Goal: Check status: Check status

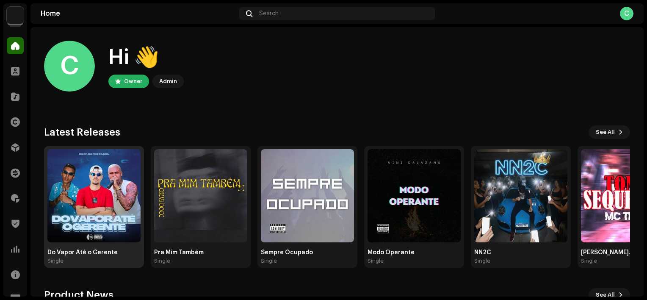
click at [95, 227] on img at bounding box center [93, 195] width 93 height 93
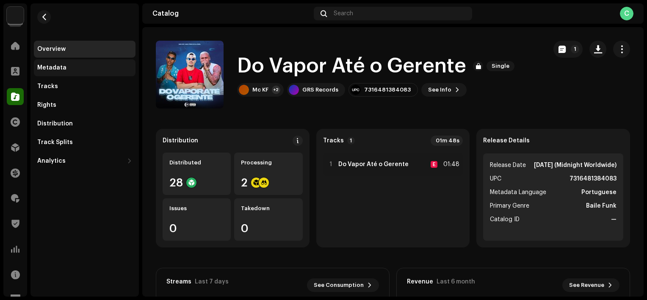
click at [62, 70] on div "Metadata" at bounding box center [51, 67] width 29 height 7
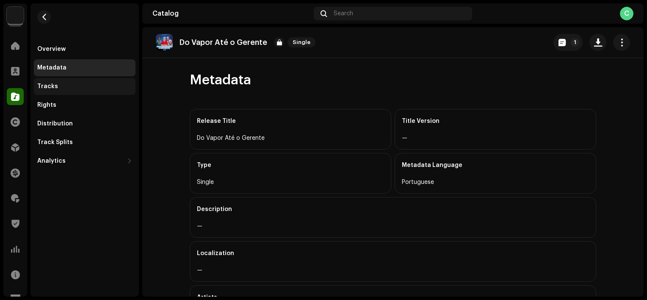
click at [47, 84] on div "Tracks" at bounding box center [47, 86] width 21 height 7
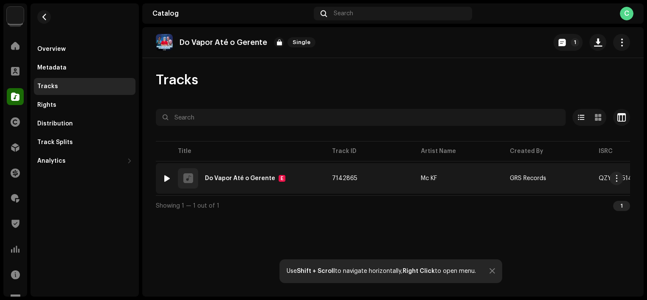
click at [345, 176] on span "7142865" at bounding box center [344, 178] width 25 height 6
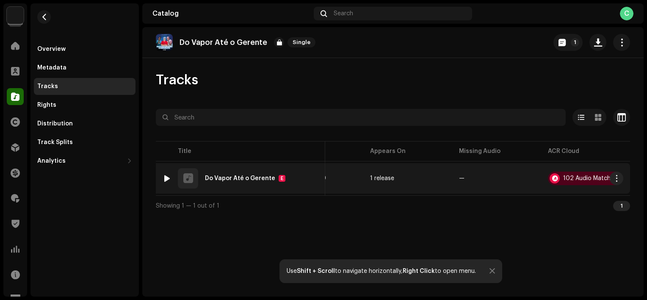
scroll to position [0, 317]
click at [378, 175] on div "1 release" at bounding box center [383, 178] width 24 height 6
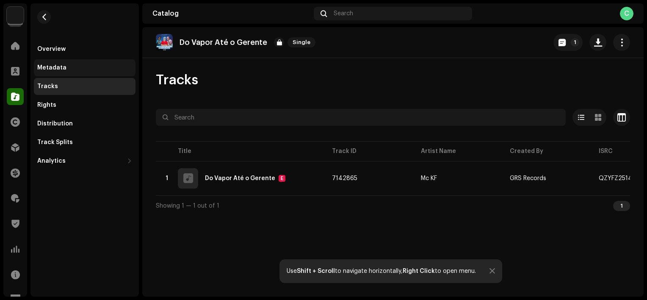
click at [64, 70] on div "Metadata" at bounding box center [84, 67] width 95 height 7
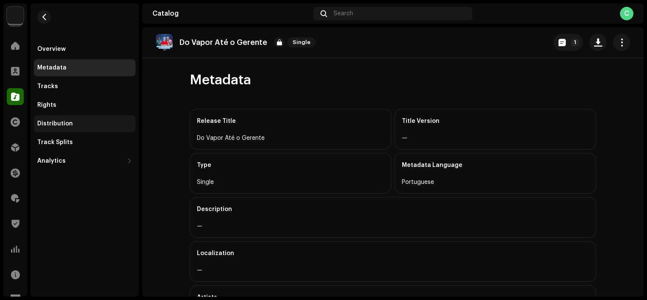
click at [66, 125] on div "Distribution" at bounding box center [55, 123] width 36 height 7
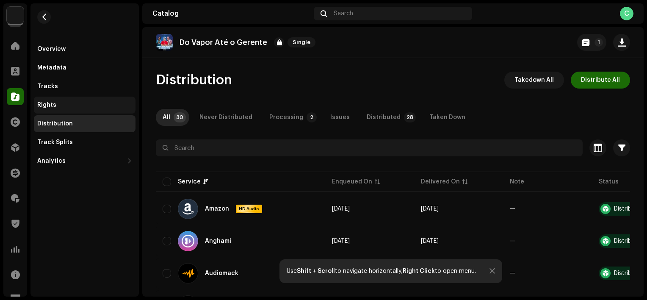
click at [64, 111] on div "Rights" at bounding box center [85, 105] width 102 height 17
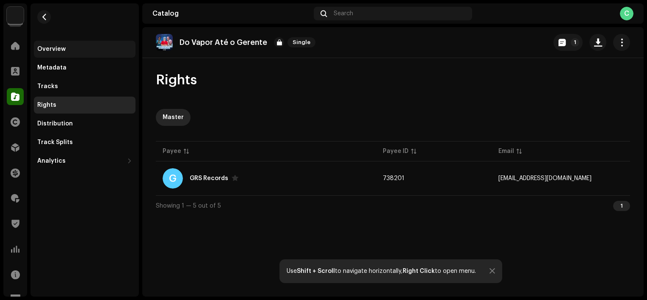
click at [77, 51] on div "Overview" at bounding box center [84, 49] width 95 height 7
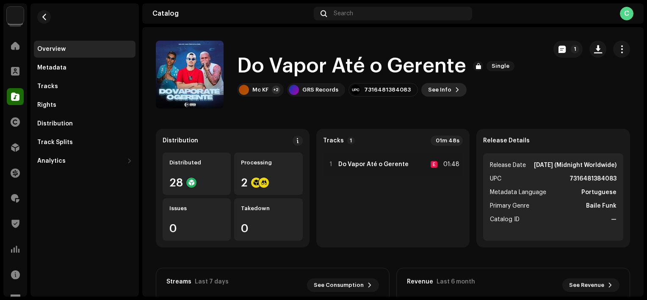
click at [436, 87] on span "See Info" at bounding box center [439, 89] width 23 height 17
click at [503, 69] on span "Single" at bounding box center [501, 66] width 28 height 10
click at [15, 144] on span at bounding box center [15, 147] width 8 height 7
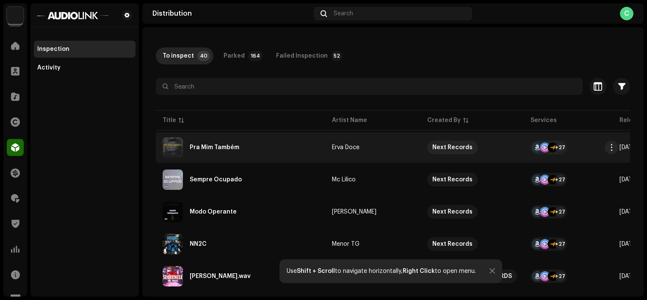
scroll to position [32, 0]
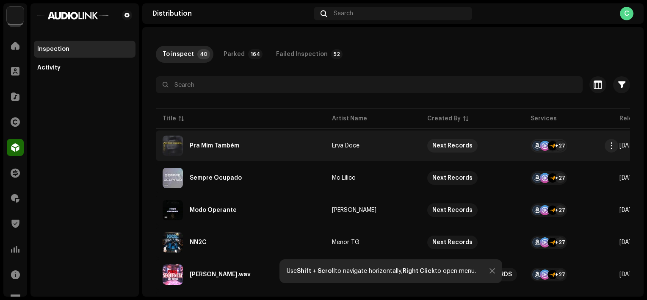
click at [300, 146] on div "Pra Mim Também" at bounding box center [241, 146] width 156 height 20
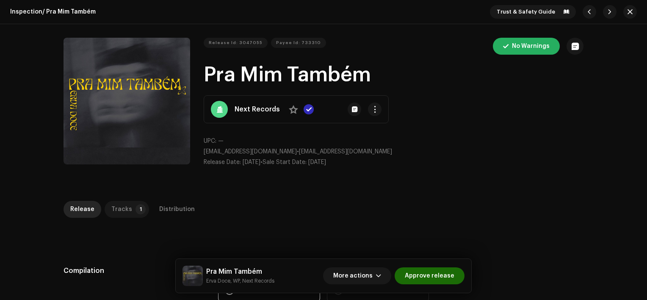
click at [136, 205] on p-badge "1" at bounding box center [141, 209] width 10 height 10
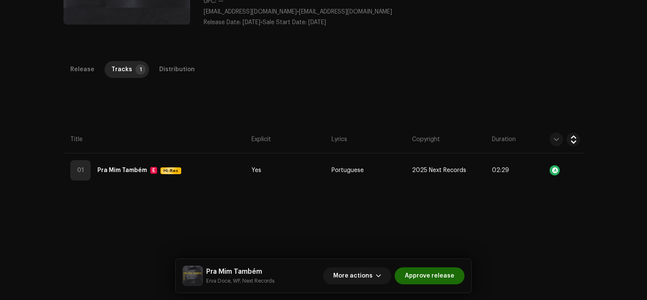
scroll to position [140, 0]
click at [70, 71] on div "Release" at bounding box center [82, 69] width 24 height 17
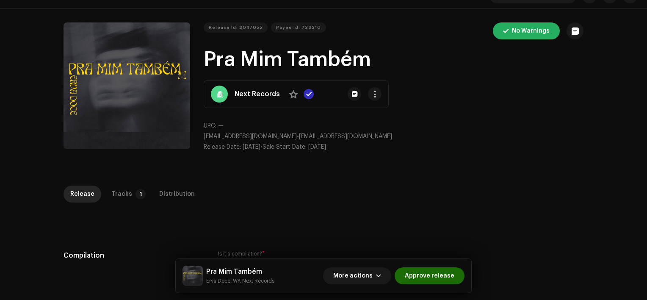
scroll to position [15, 0]
click at [372, 94] on span "button" at bounding box center [375, 94] width 6 height 7
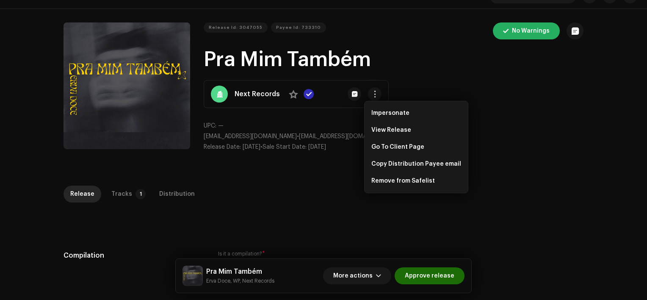
click at [429, 46] on h1 "Pra Mim Também" at bounding box center [394, 59] width 380 height 27
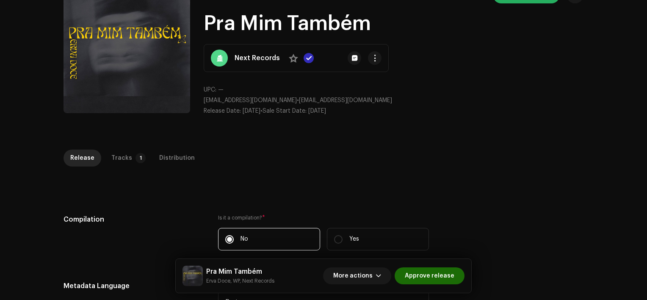
scroll to position [0, 0]
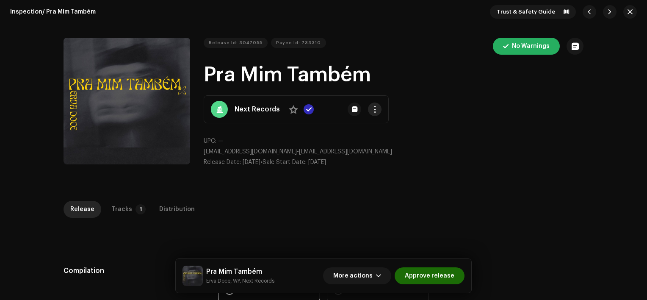
click at [372, 110] on span "button" at bounding box center [375, 109] width 6 height 7
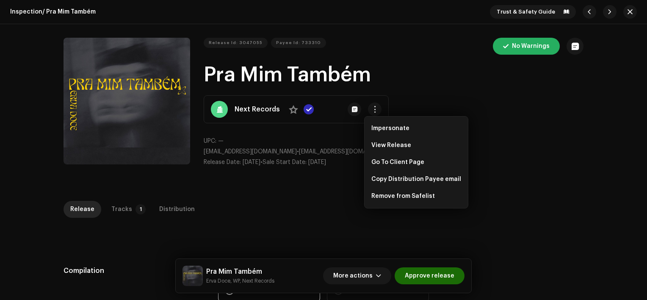
click at [400, 82] on h1 "Pra Mim Também" at bounding box center [394, 74] width 380 height 27
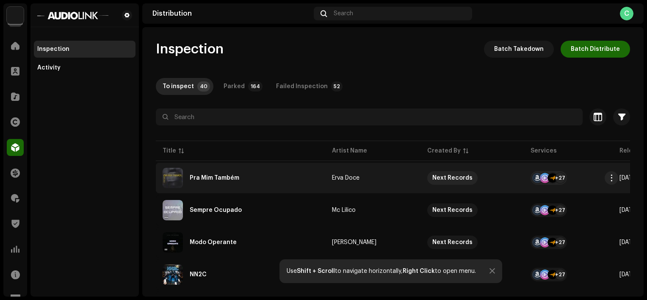
click at [251, 176] on div "Pra Mim Também" at bounding box center [241, 178] width 156 height 20
